Goal: Browse casually: Explore the website without a specific task or goal

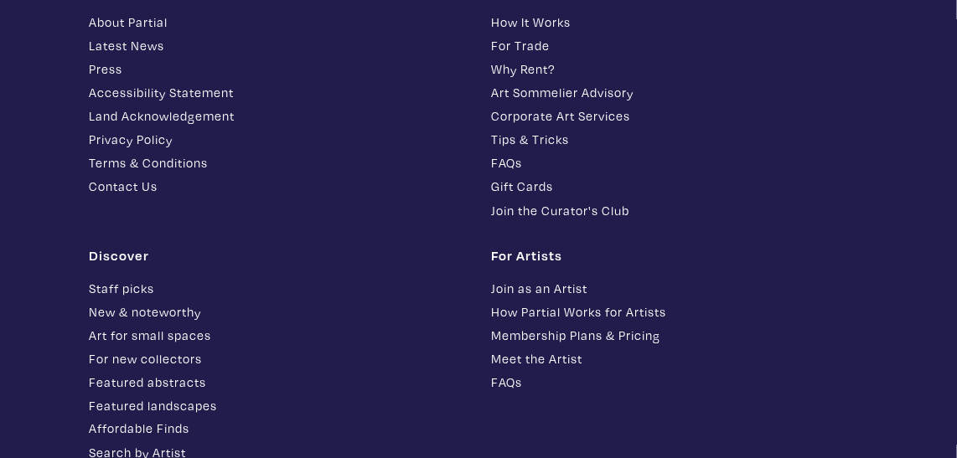
scroll to position [14292, 0]
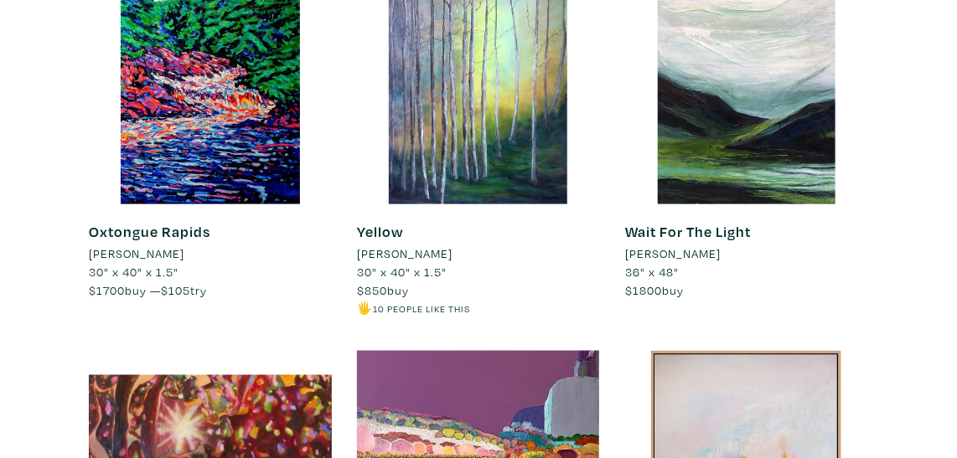
scroll to position [0, 0]
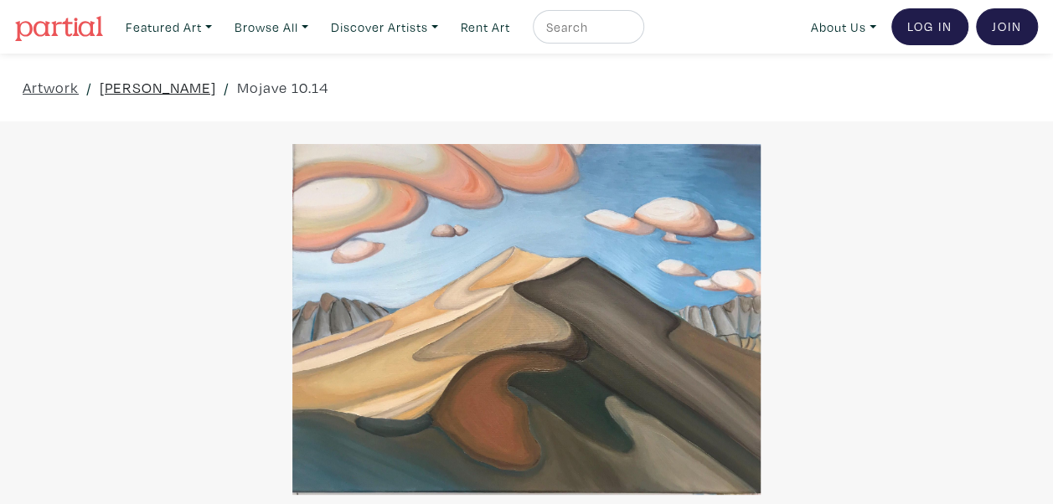
click at [154, 81] on link "Skylar Cheung" at bounding box center [158, 87] width 116 height 23
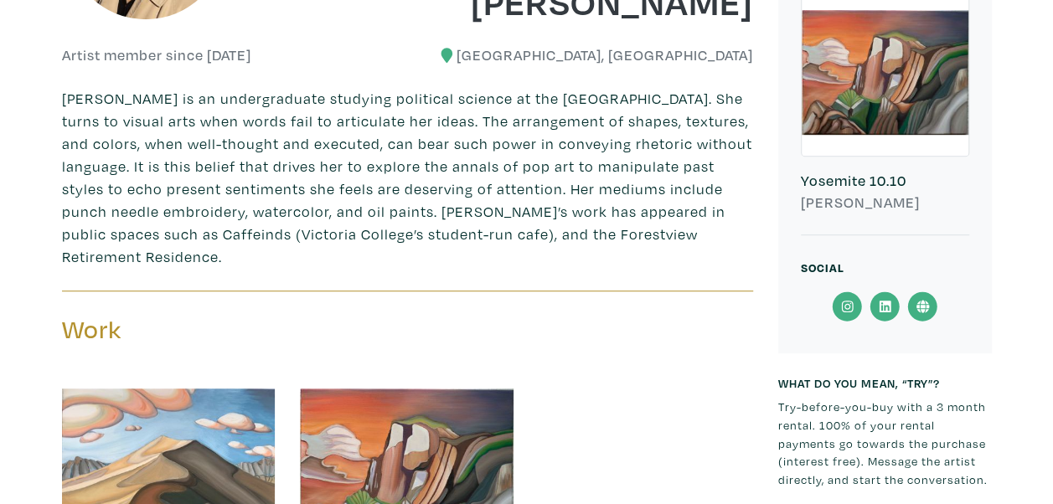
scroll to position [670, 0]
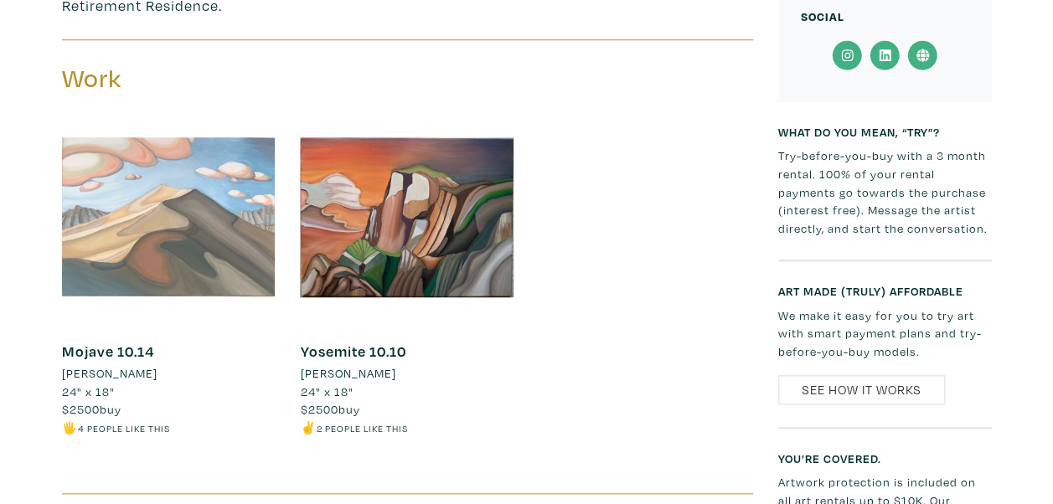
click at [169, 222] on div at bounding box center [169, 218] width 214 height 214
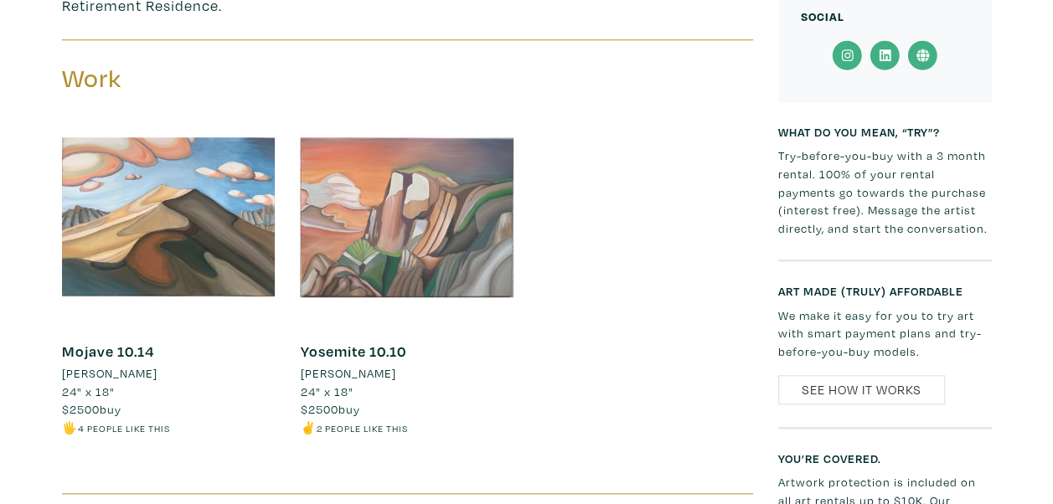
click at [377, 219] on div at bounding box center [407, 218] width 214 height 214
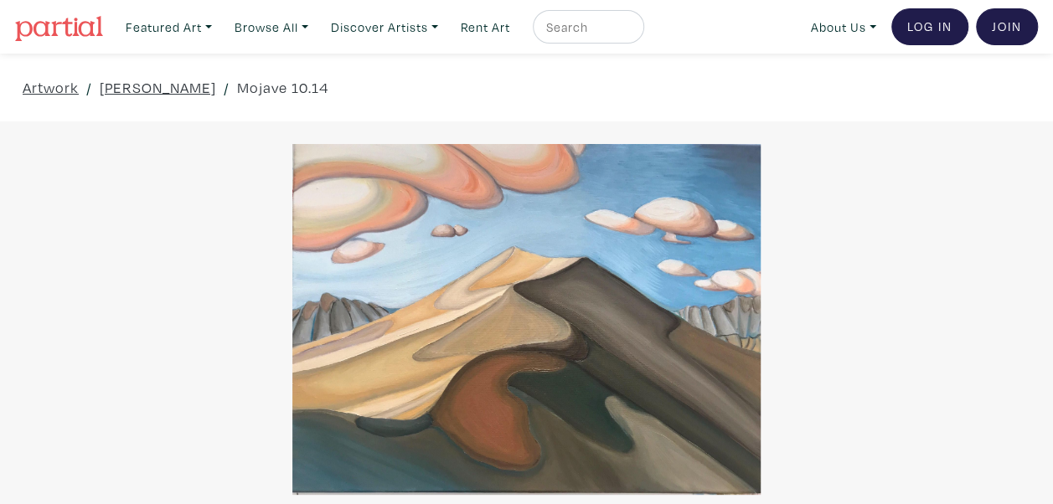
click at [565, 228] on div at bounding box center [526, 319] width 1053 height 351
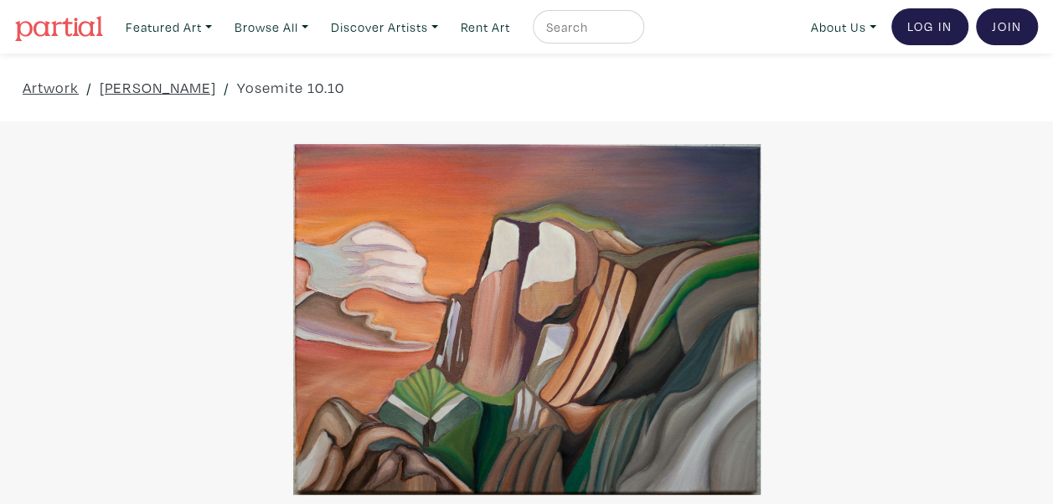
scroll to position [84, 0]
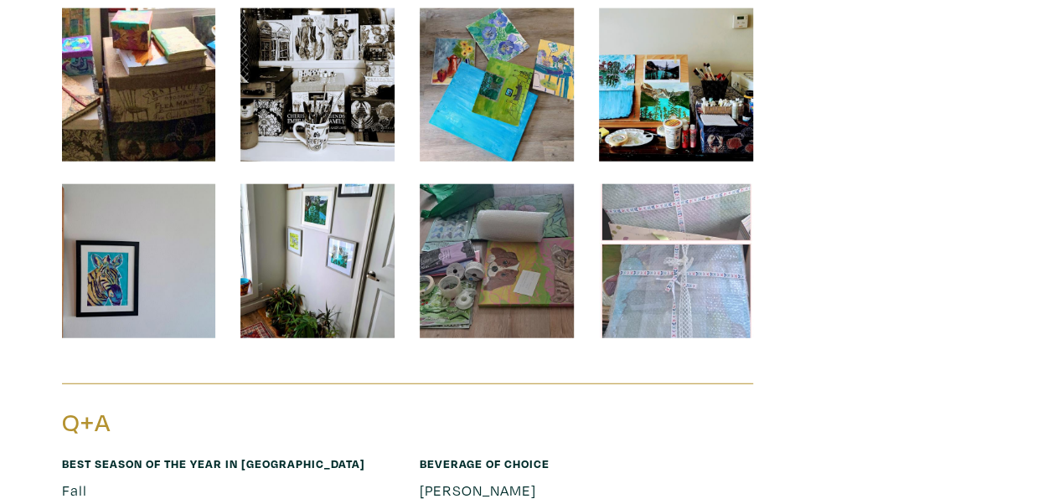
click at [358, 207] on img at bounding box center [317, 261] width 154 height 154
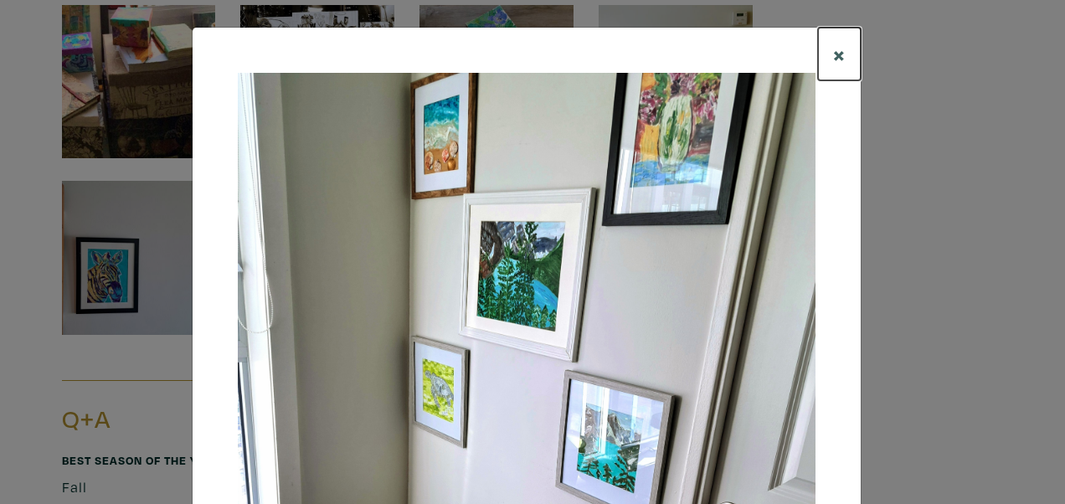
click at [833, 59] on span "×" at bounding box center [839, 53] width 13 height 29
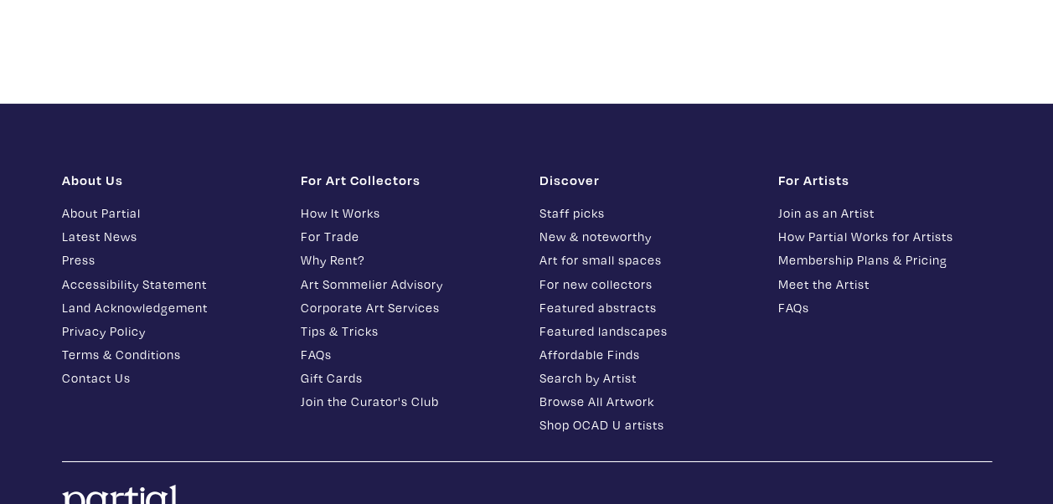
scroll to position [2690, 0]
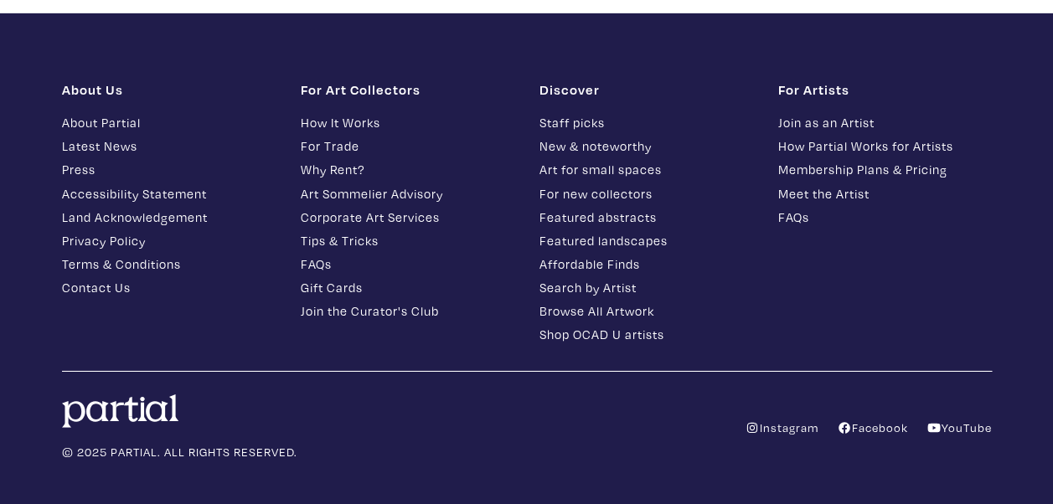
click at [874, 420] on link "Facebook" at bounding box center [872, 428] width 71 height 16
